Goal: Transaction & Acquisition: Purchase product/service

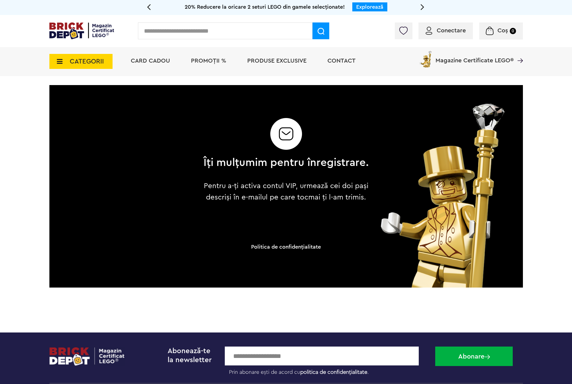
click at [183, 34] on input "text" at bounding box center [225, 30] width 174 height 17
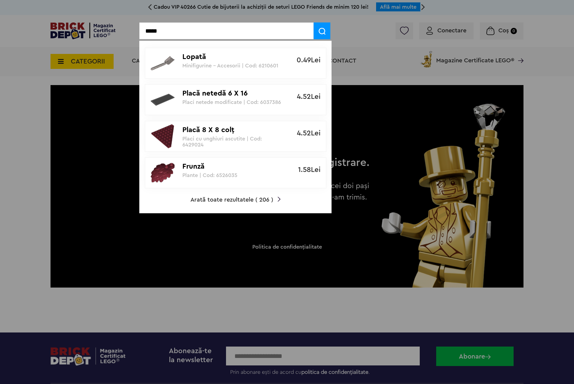
type input "*****"
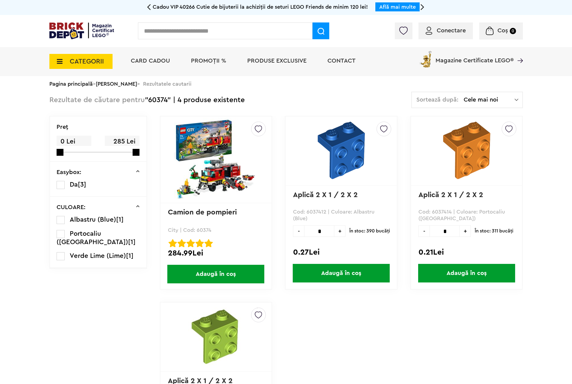
click at [215, 161] on img at bounding box center [216, 160] width 84 height 84
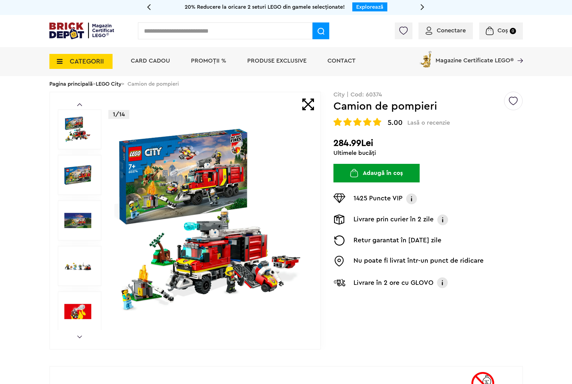
click at [170, 215] on img at bounding box center [210, 220] width 193 height 193
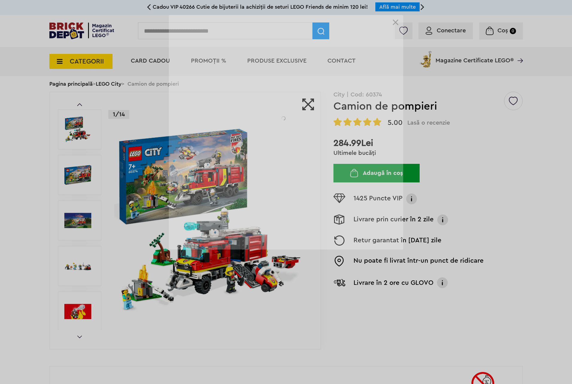
scroll to position [180, 0]
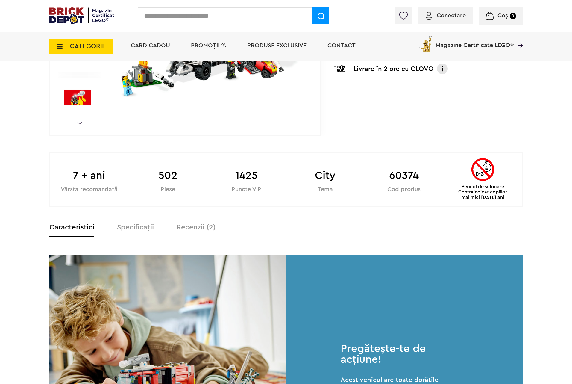
scroll to position [269, 0]
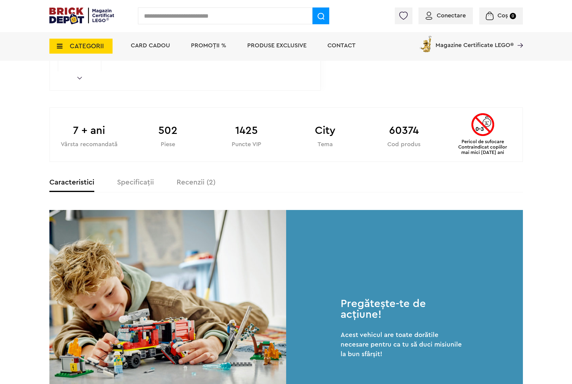
click at [133, 182] on label "Specificații" at bounding box center [135, 182] width 37 height 7
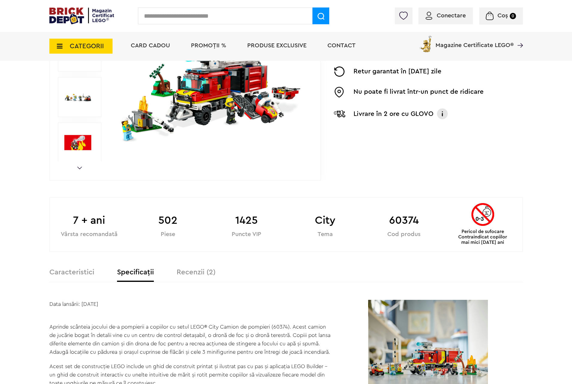
scroll to position [0, 0]
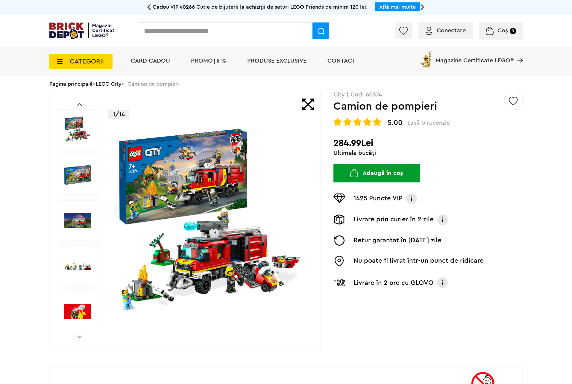
click at [233, 150] on img at bounding box center [210, 220] width 193 height 193
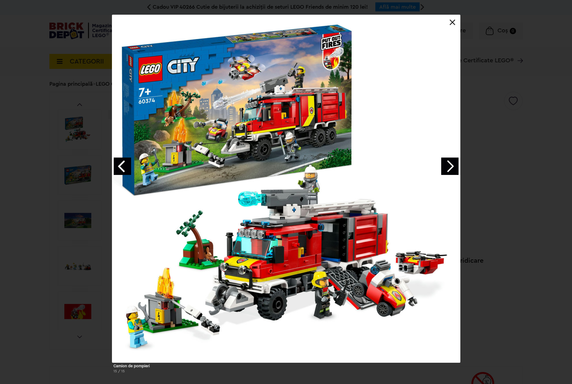
click at [449, 166] on link "Next image" at bounding box center [449, 165] width 17 height 17
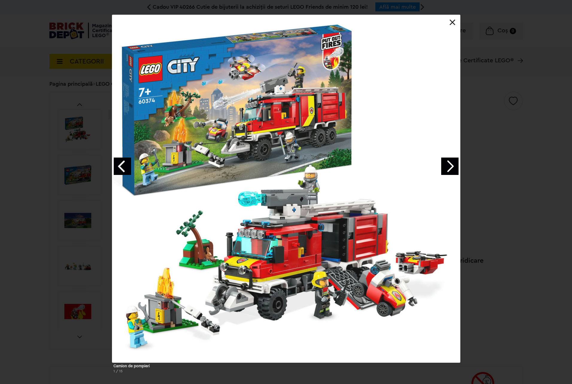
click at [449, 166] on link "Next image" at bounding box center [449, 165] width 17 height 17
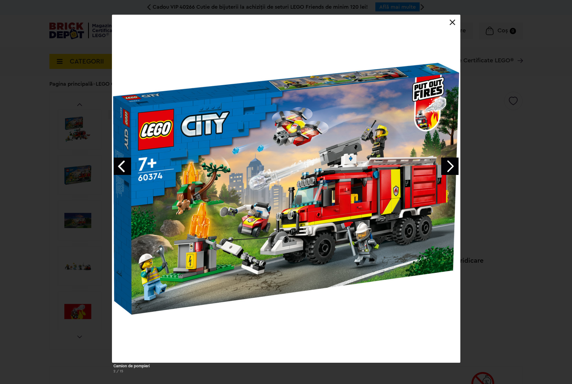
click at [449, 166] on link "Next image" at bounding box center [449, 165] width 17 height 17
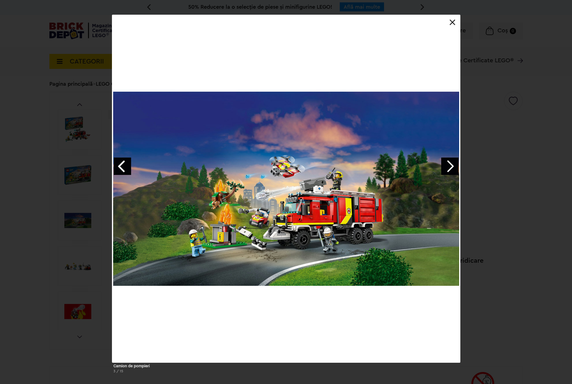
click at [449, 166] on link "Next image" at bounding box center [449, 165] width 17 height 17
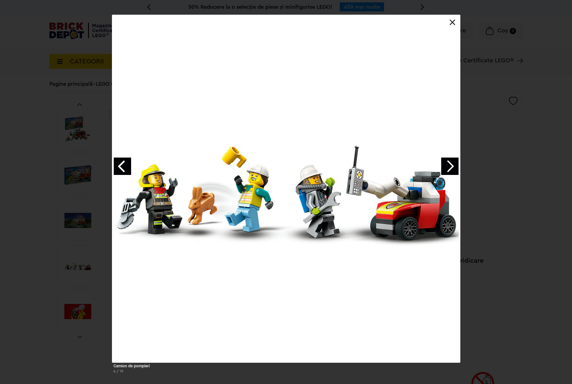
click at [449, 166] on link "Next image" at bounding box center [449, 165] width 17 height 17
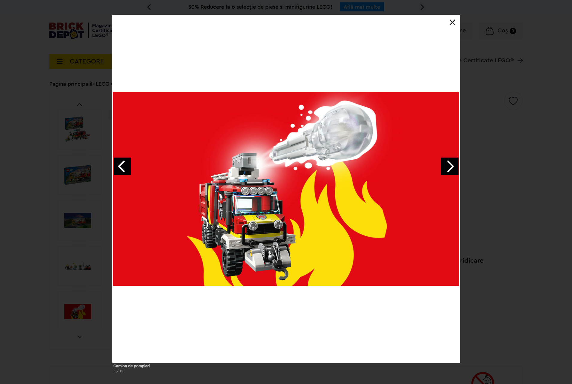
click at [449, 166] on link "Next image" at bounding box center [449, 165] width 17 height 17
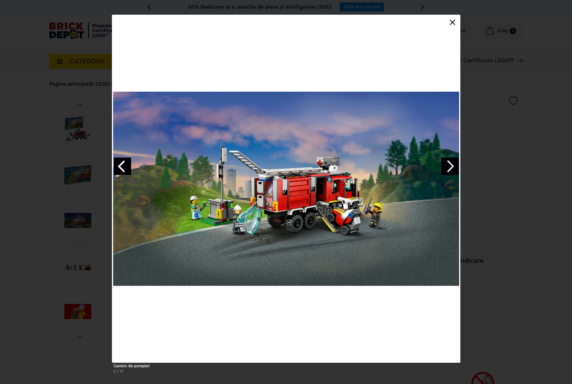
click at [449, 166] on link "Next image" at bounding box center [449, 165] width 17 height 17
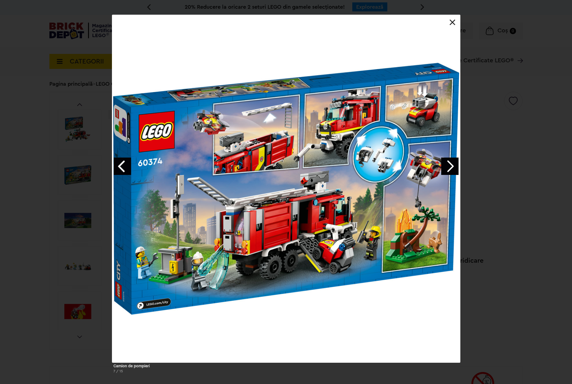
click at [450, 165] on link "Next image" at bounding box center [449, 165] width 17 height 17
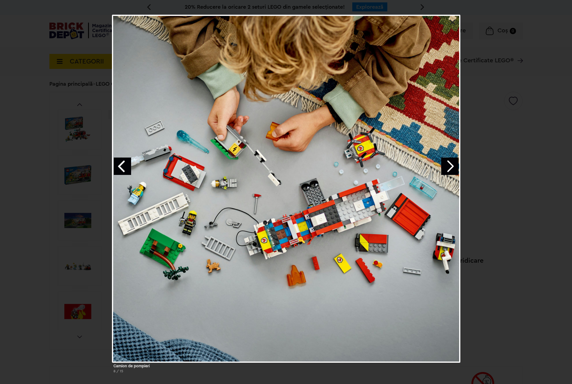
click at [450, 165] on link "Next image" at bounding box center [449, 165] width 17 height 17
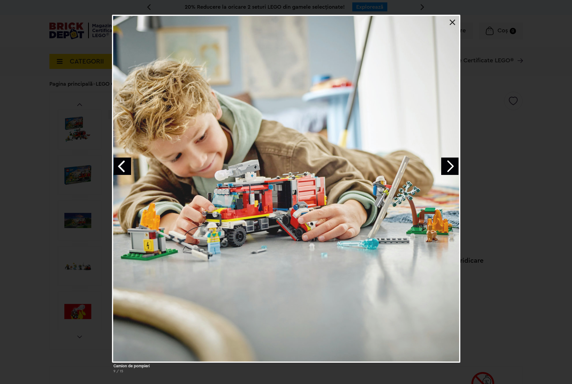
click at [450, 165] on link "Next image" at bounding box center [449, 165] width 17 height 17
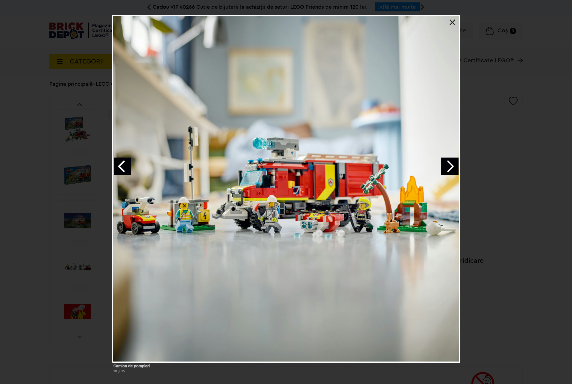
click at [450, 165] on link "Next image" at bounding box center [449, 165] width 17 height 17
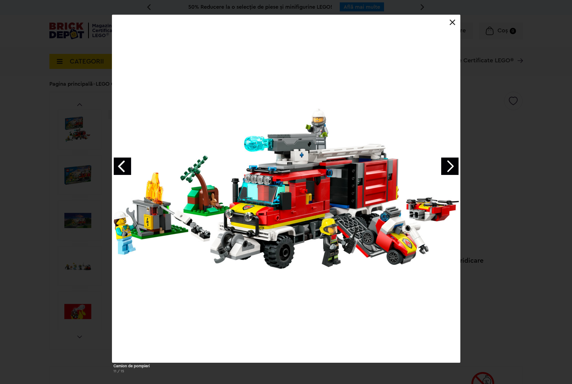
click at [451, 23] on link at bounding box center [452, 22] width 6 height 6
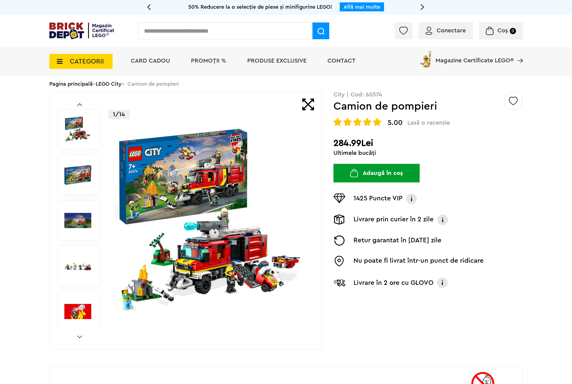
click at [70, 62] on span "CATEGORII" at bounding box center [87, 61] width 34 height 7
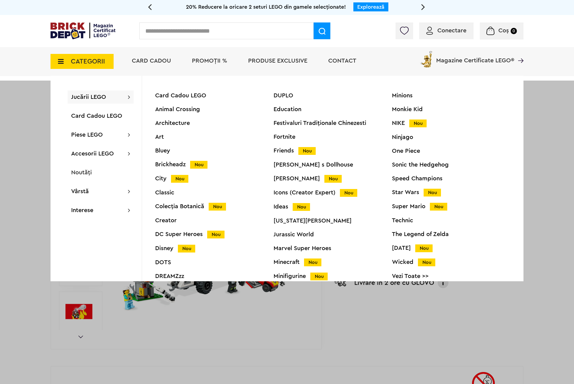
click at [131, 96] on div "Jucării LEGO Card Cadou LEGO Animal Crossing Architecture Art Bluey Brickheadz …" at bounding box center [101, 96] width 66 height 13
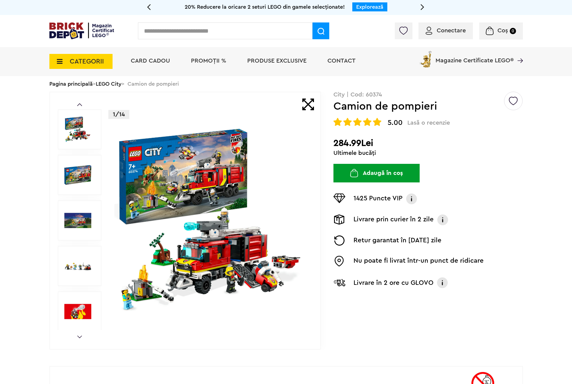
click at [58, 57] on span "CATEGORII" at bounding box center [80, 61] width 63 height 15
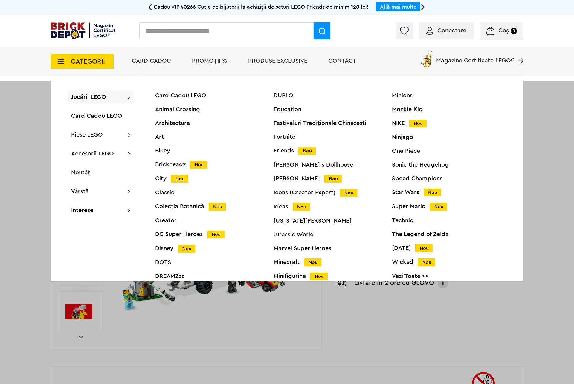
click at [162, 177] on div "City Nou" at bounding box center [214, 178] width 118 height 6
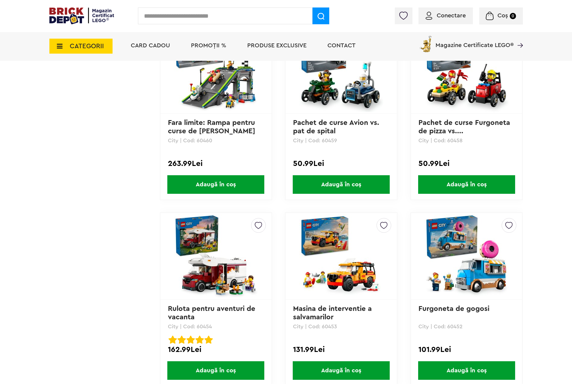
scroll to position [1705, 0]
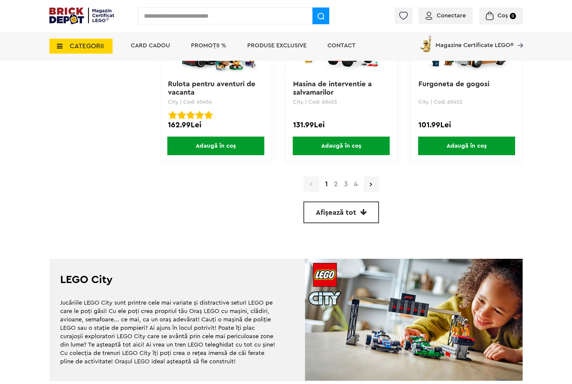
click at [336, 181] on link "2" at bounding box center [336, 183] width 10 height 7
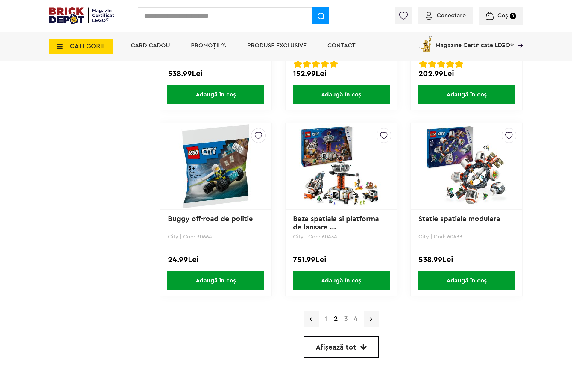
scroll to position [1660, 0]
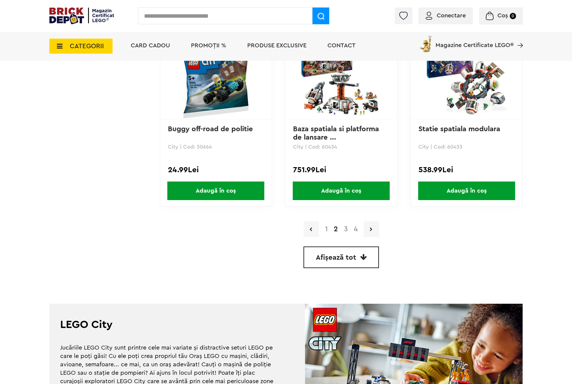
click at [348, 226] on link "3" at bounding box center [346, 228] width 10 height 7
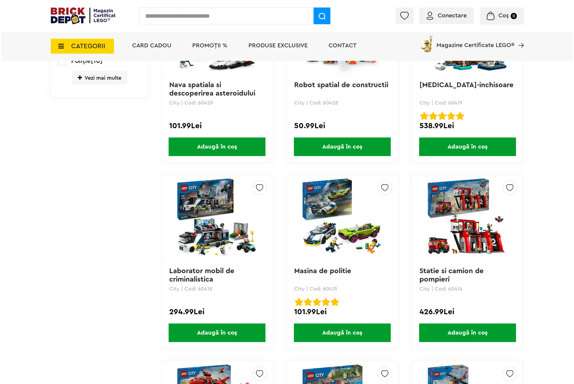
scroll to position [628, 0]
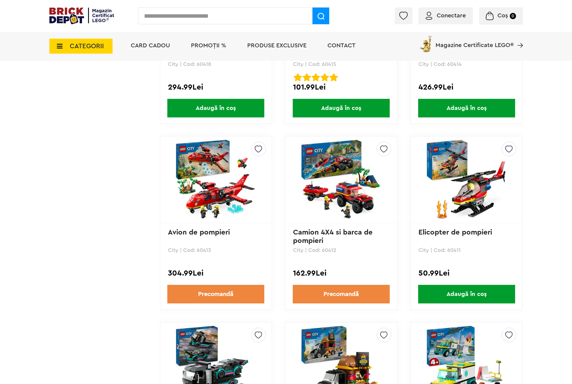
click at [166, 19] on input "text" at bounding box center [225, 15] width 174 height 17
type input "*****"
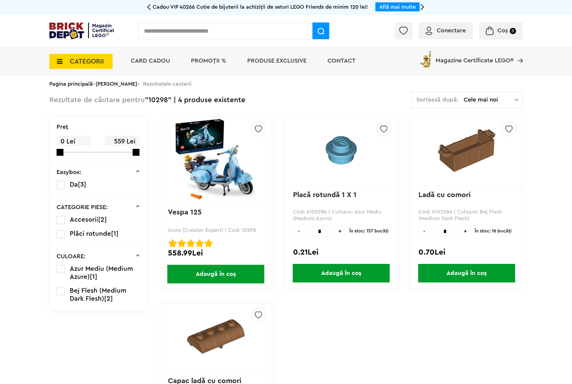
click at [216, 148] on img at bounding box center [216, 160] width 84 height 84
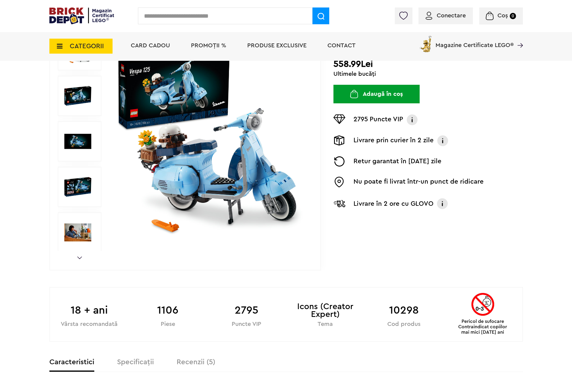
scroll to position [45, 0]
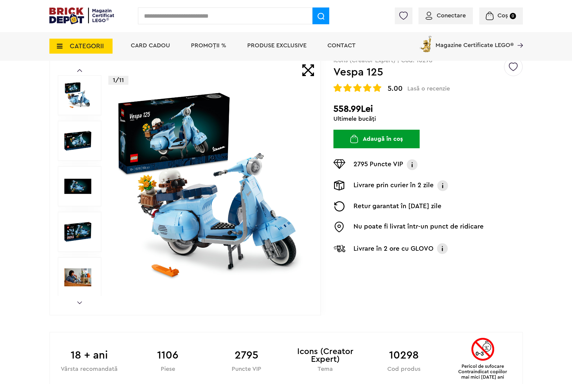
click at [77, 278] on img at bounding box center [77, 277] width 27 height 27
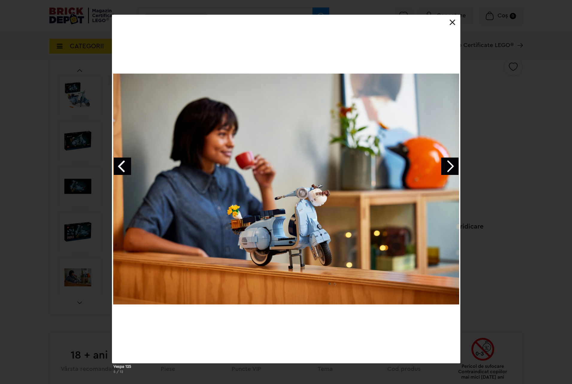
click at [453, 167] on link "Next image" at bounding box center [449, 165] width 17 height 17
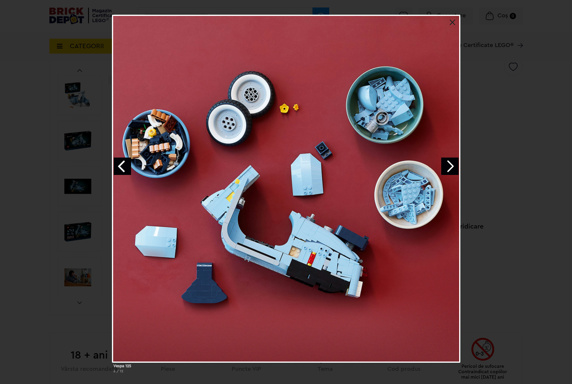
click at [453, 167] on link "Next image" at bounding box center [449, 165] width 17 height 17
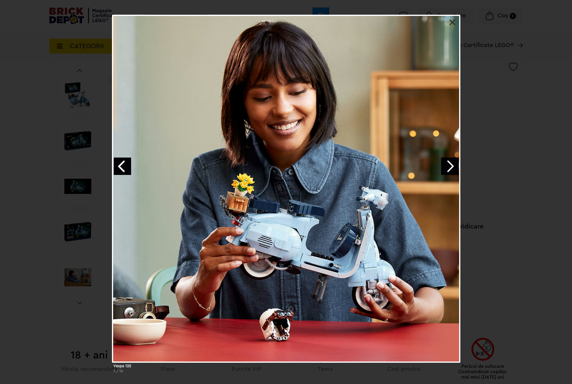
click at [453, 165] on link "Next image" at bounding box center [449, 165] width 17 height 17
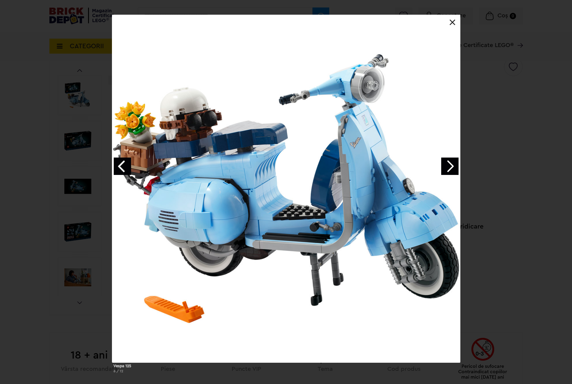
click at [453, 165] on link "Next image" at bounding box center [449, 165] width 17 height 17
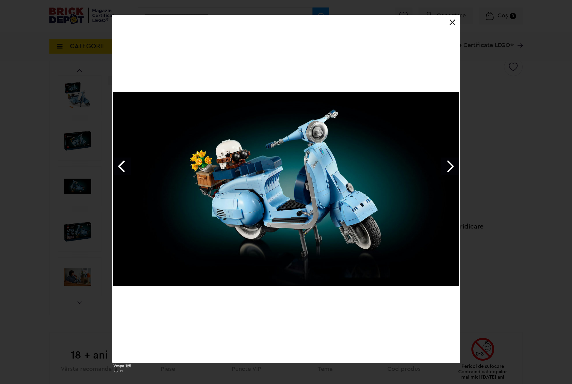
click at [451, 165] on link "Next image" at bounding box center [449, 165] width 17 height 17
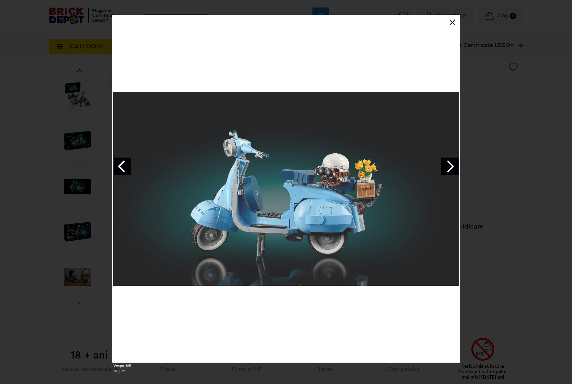
click at [451, 165] on link "Next image" at bounding box center [449, 165] width 17 height 17
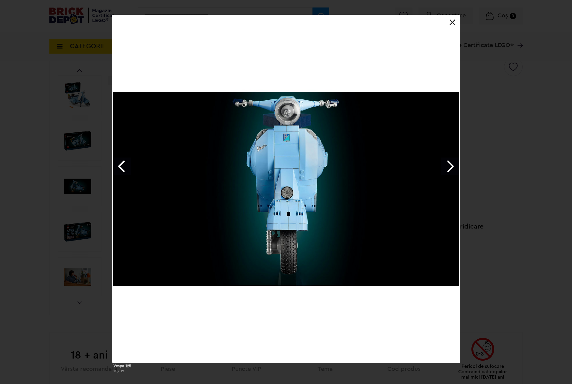
click at [451, 163] on link "Next image" at bounding box center [449, 165] width 17 height 17
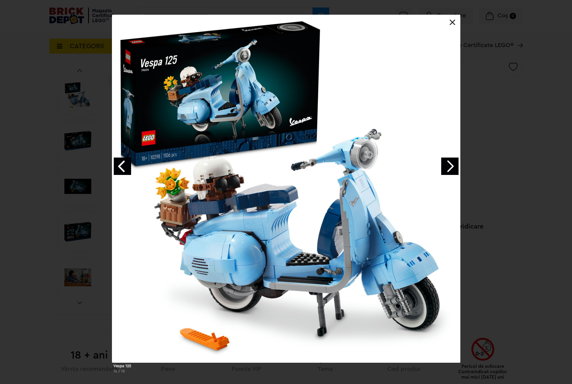
click at [451, 163] on link "Next image" at bounding box center [449, 165] width 17 height 17
click at [451, 21] on link at bounding box center [452, 22] width 6 height 6
